Goal: Navigation & Orientation: Find specific page/section

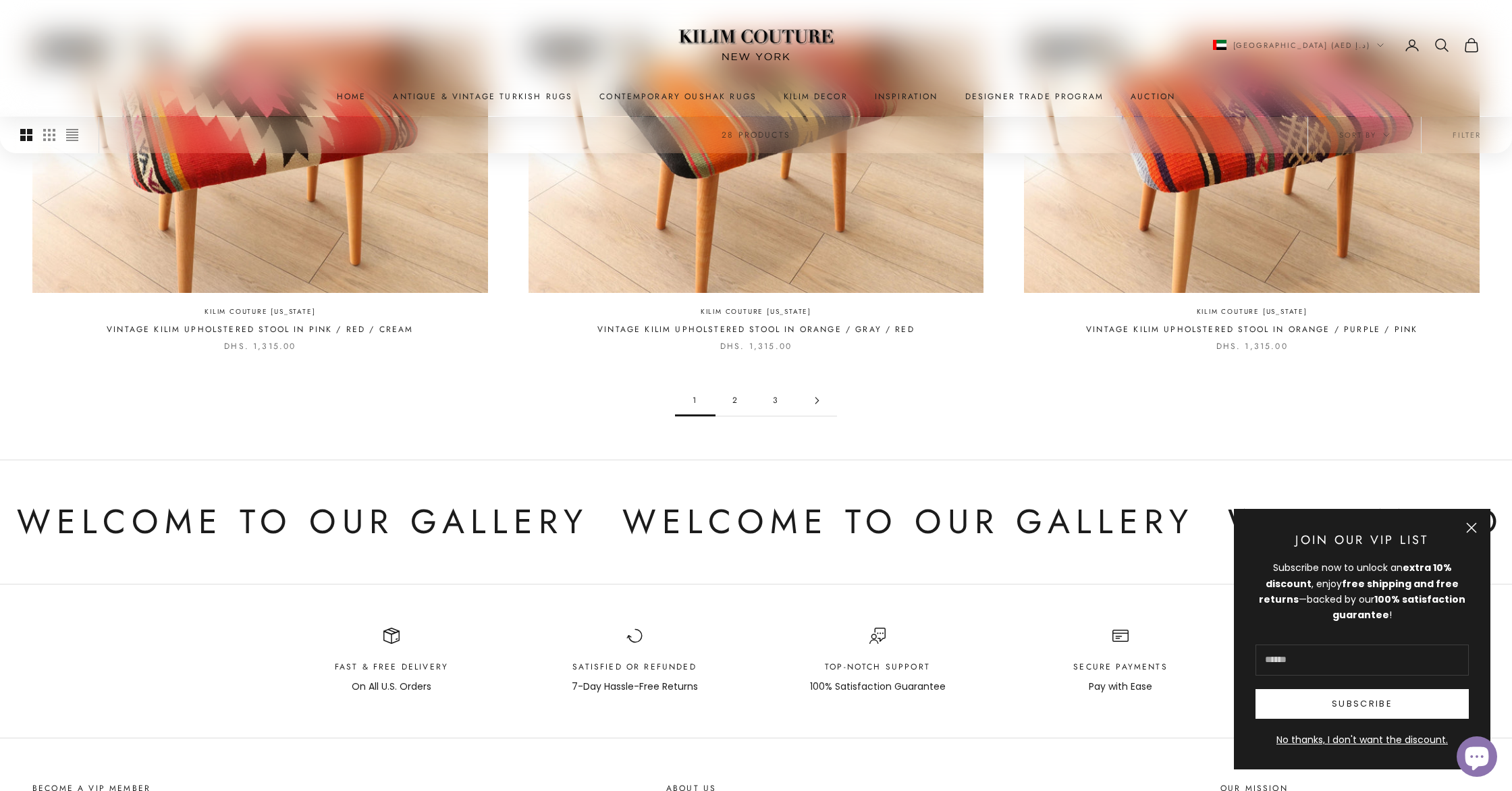
scroll to position [1496, 0]
click at [1473, 529] on button "Close" at bounding box center [1471, 527] width 11 height 11
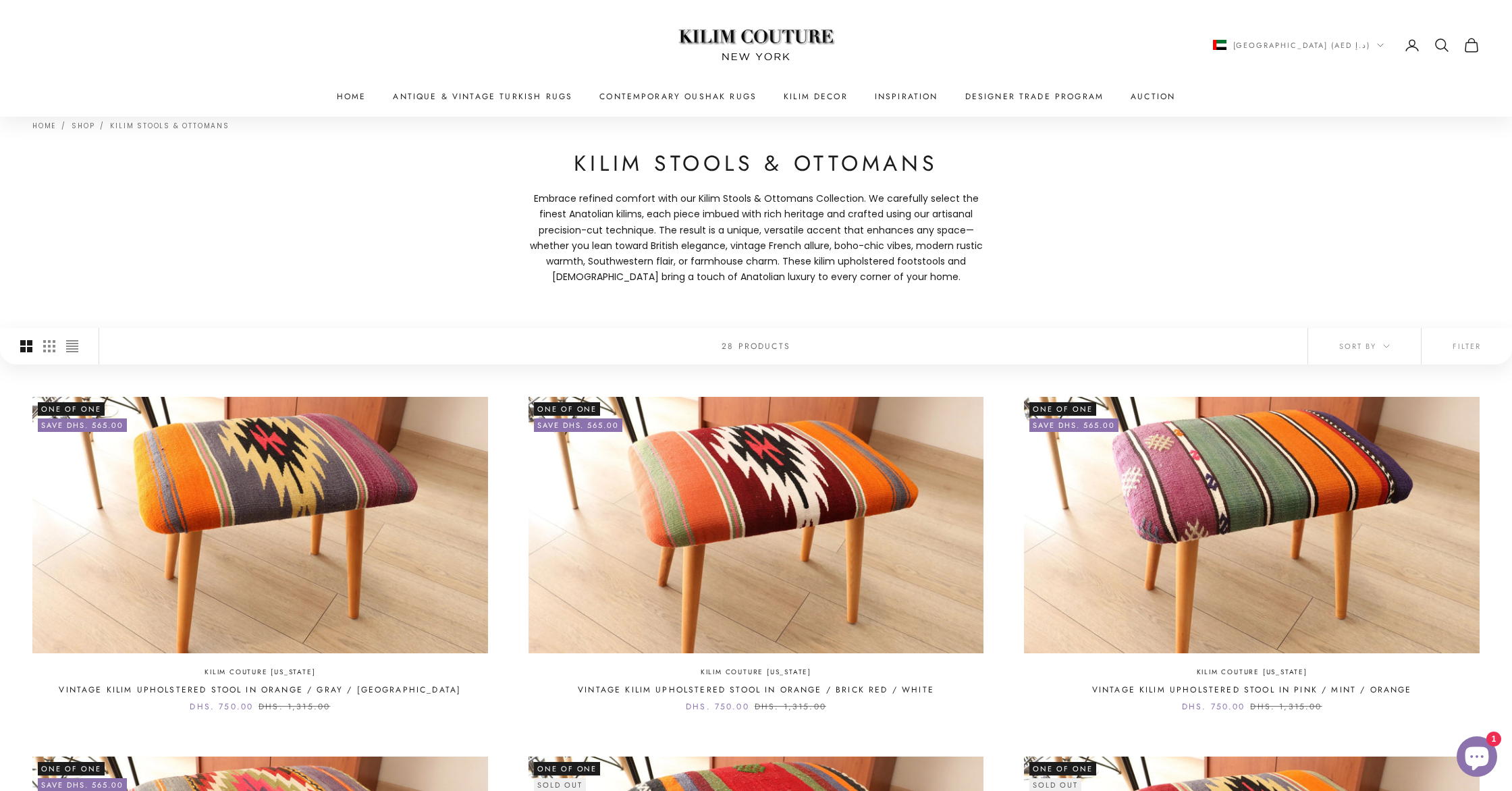
scroll to position [0, 0]
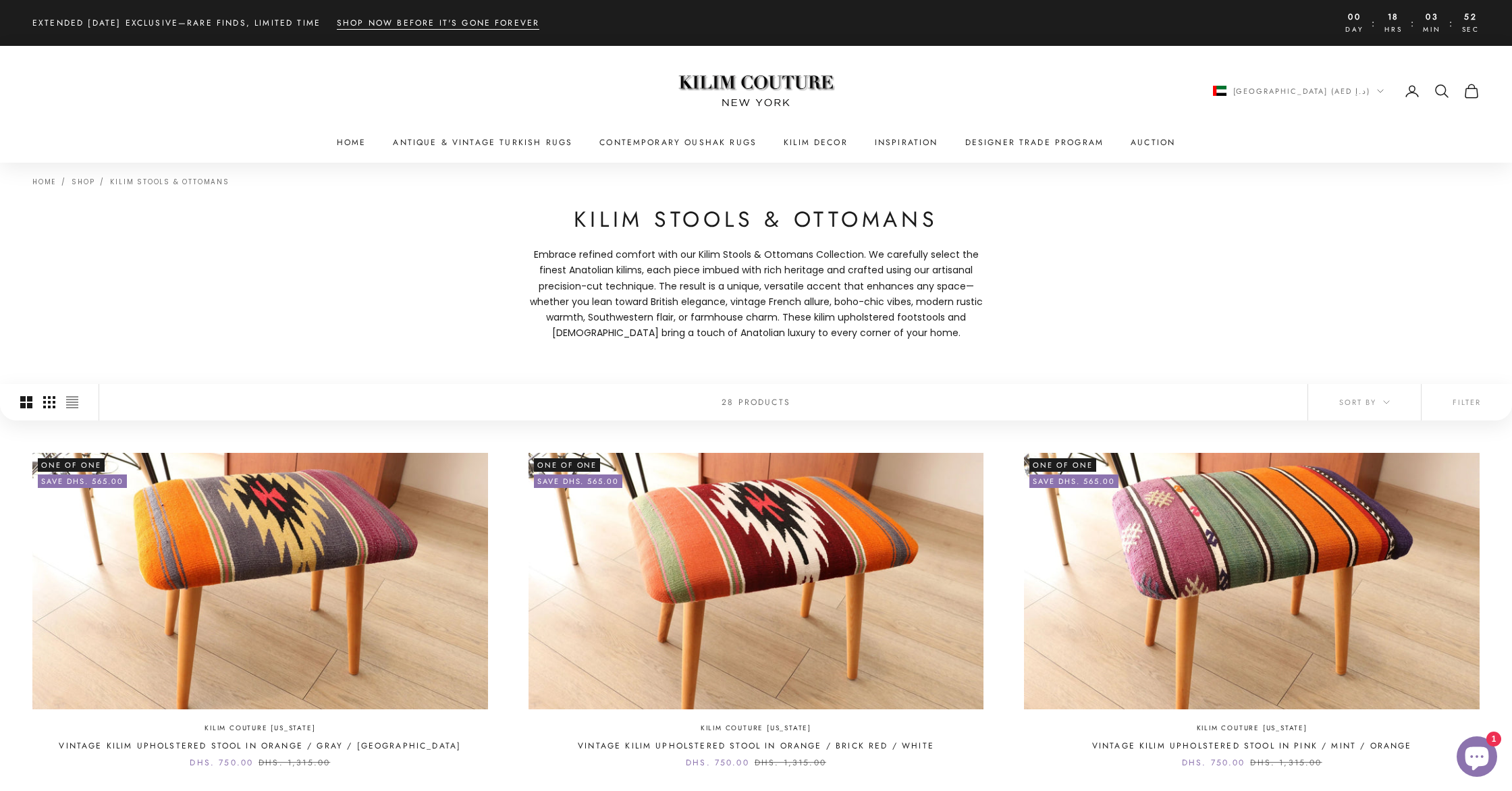
click at [48, 406] on icon "Switch to smaller product images" at bounding box center [49, 401] width 12 height 12
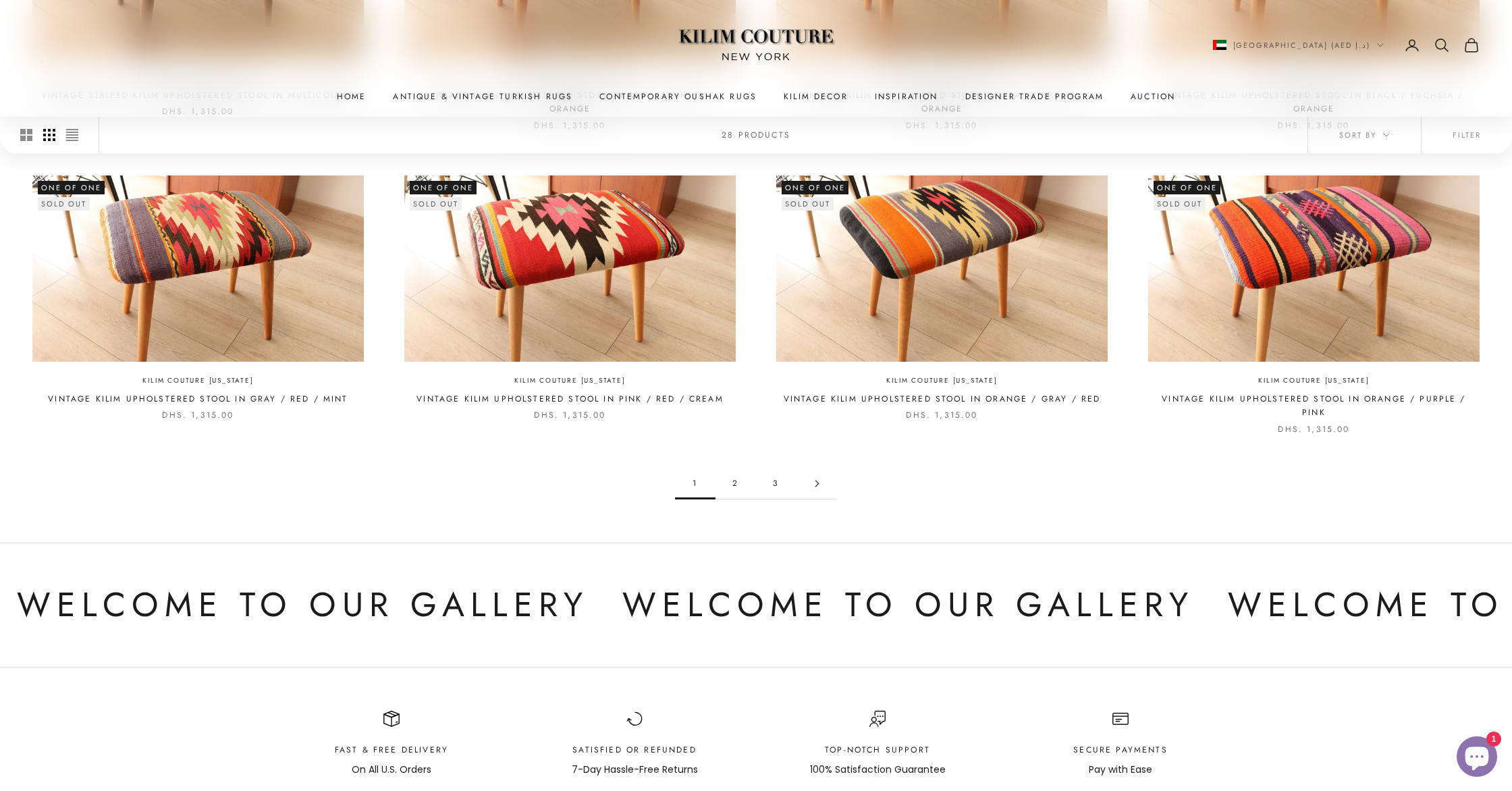
scroll to position [886, 0]
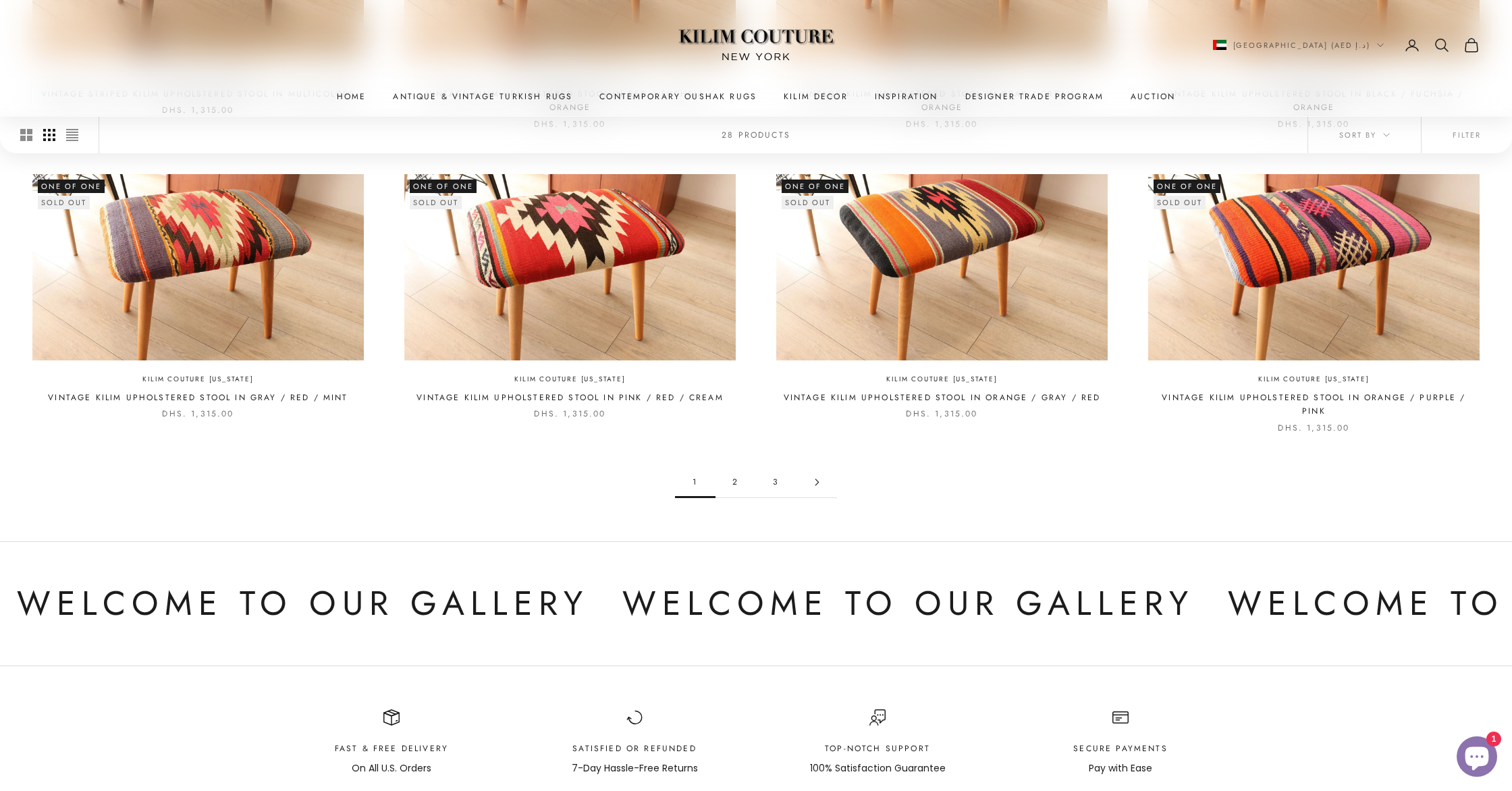
click at [737, 469] on link "2" at bounding box center [736, 481] width 41 height 30
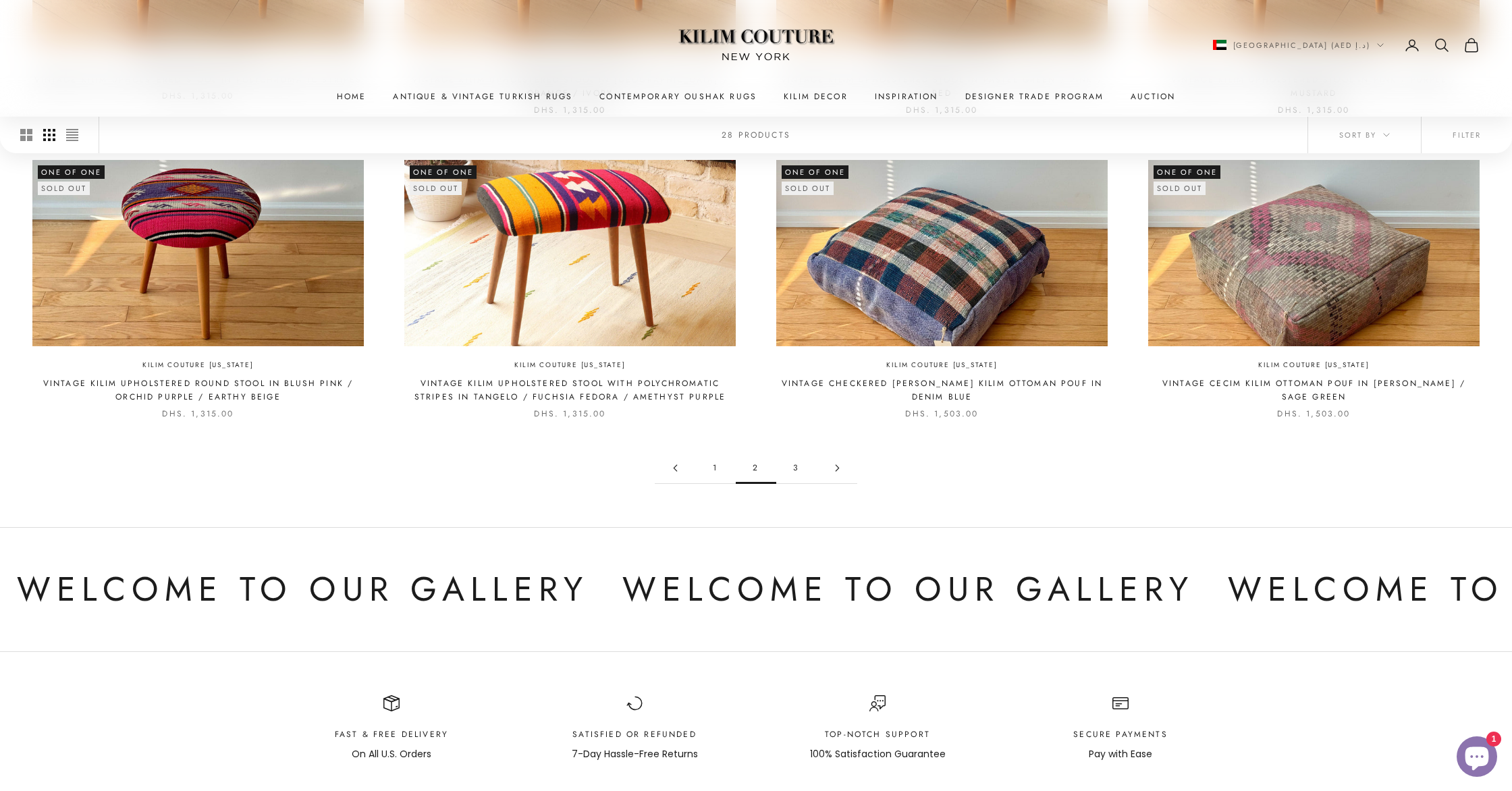
scroll to position [922, 0]
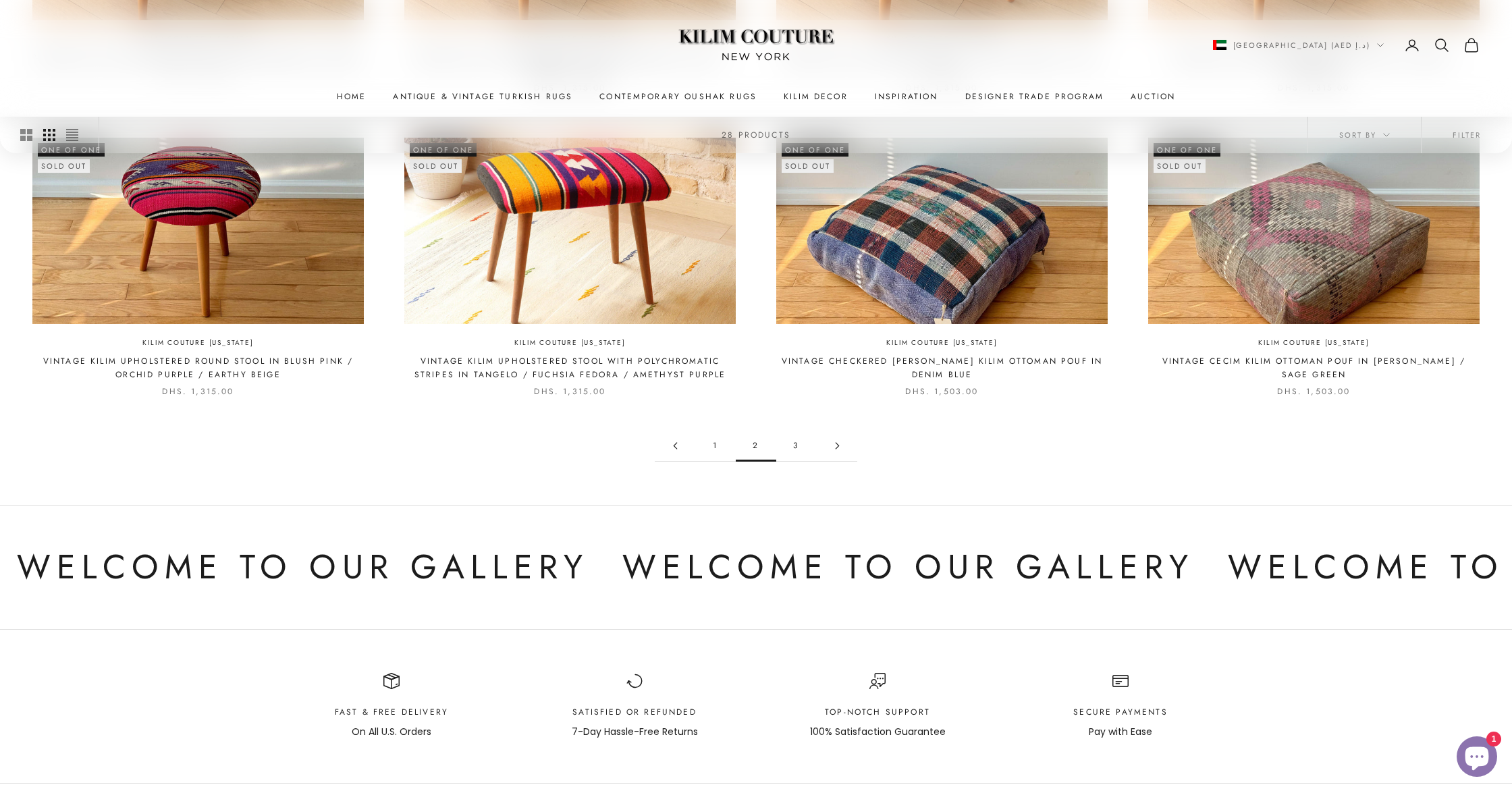
click at [796, 446] on link "3" at bounding box center [797, 445] width 41 height 30
